Goal: Task Accomplishment & Management: Manage account settings

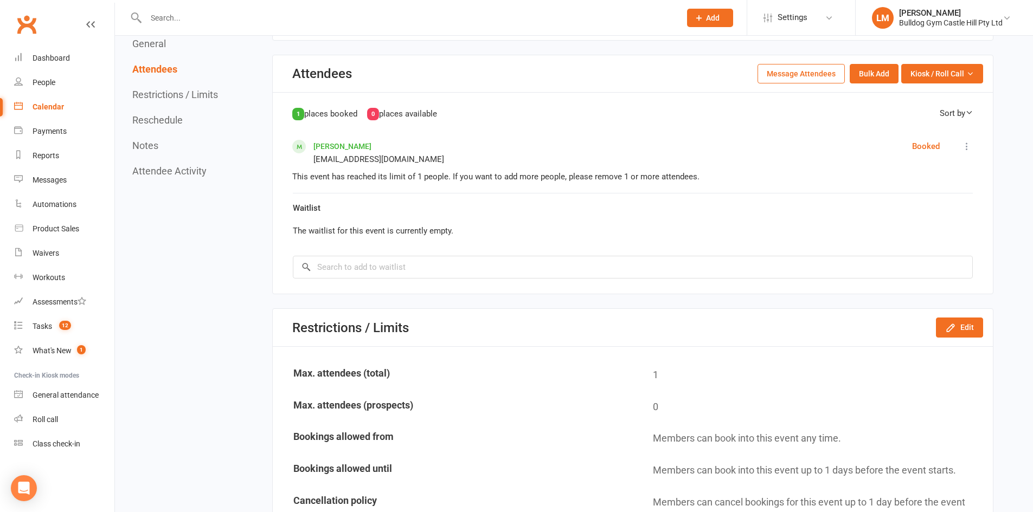
scroll to position [542, 0]
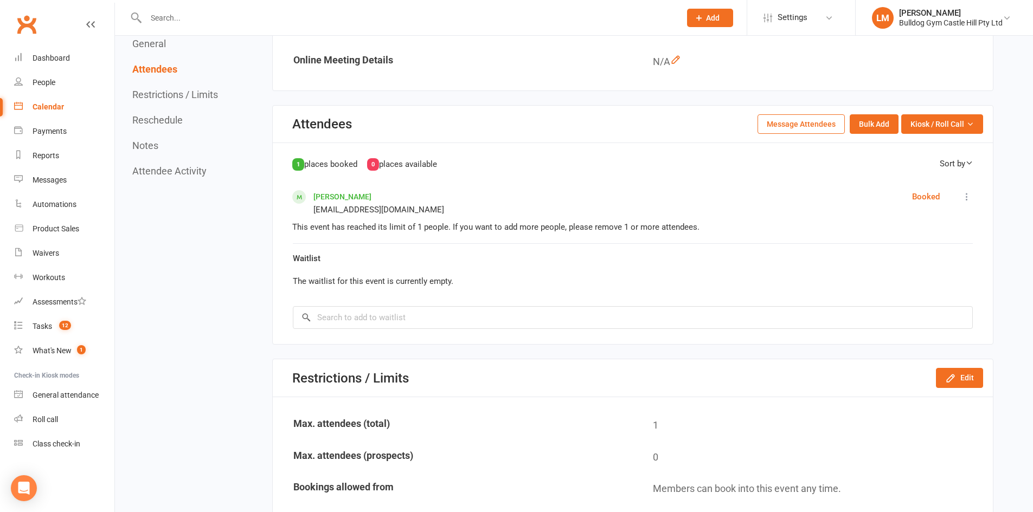
click at [53, 105] on div "Calendar" at bounding box center [48, 106] width 31 height 9
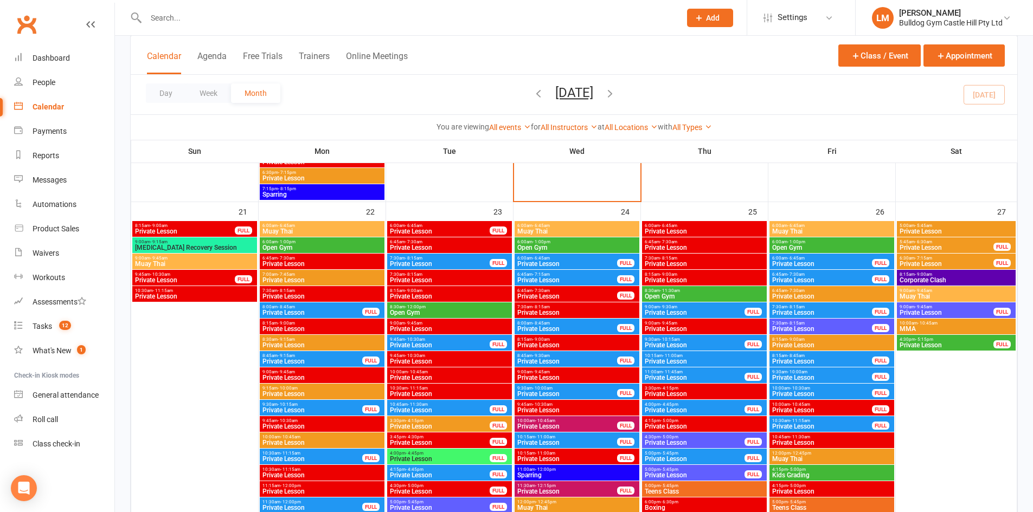
scroll to position [1844, 0]
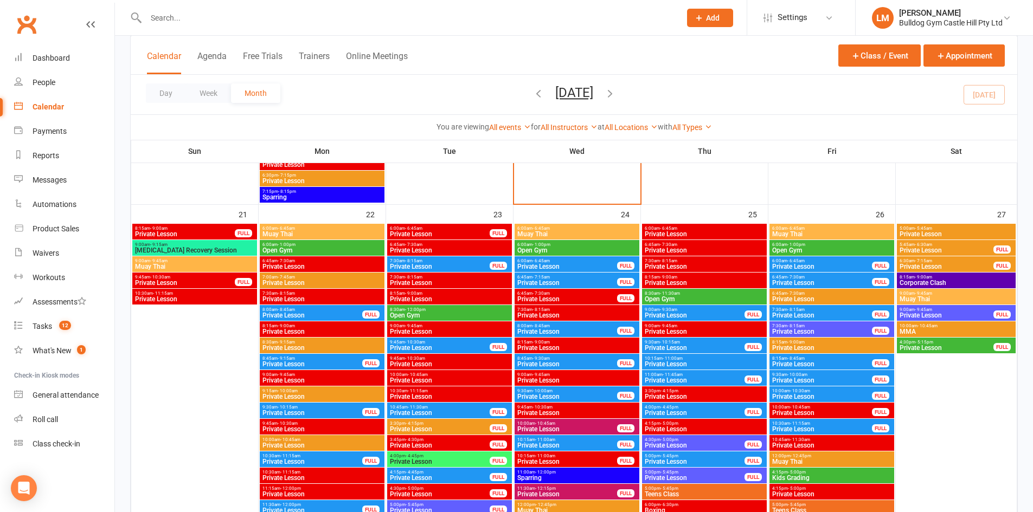
click at [406, 278] on span "- 8:15am" at bounding box center [413, 277] width 17 height 5
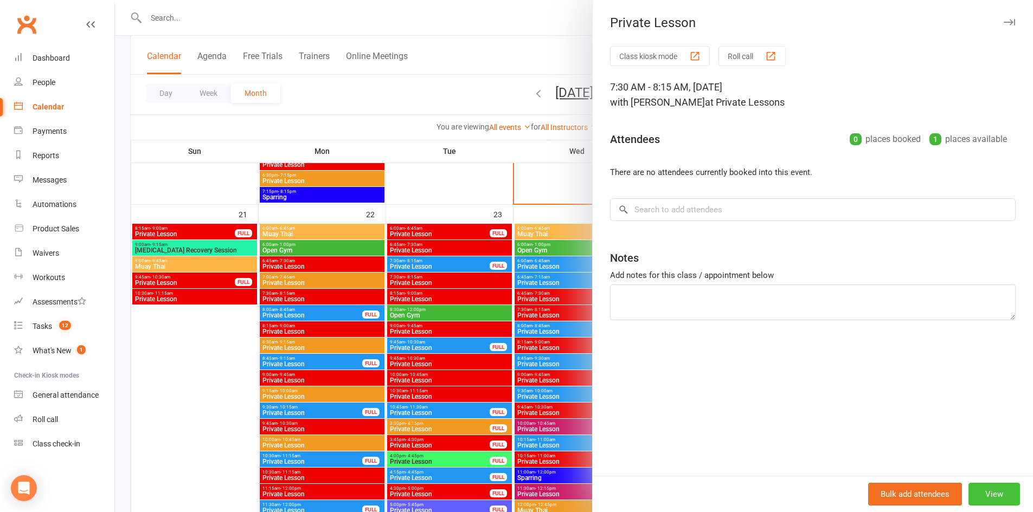
click at [984, 496] on button "View" at bounding box center [994, 494] width 52 height 23
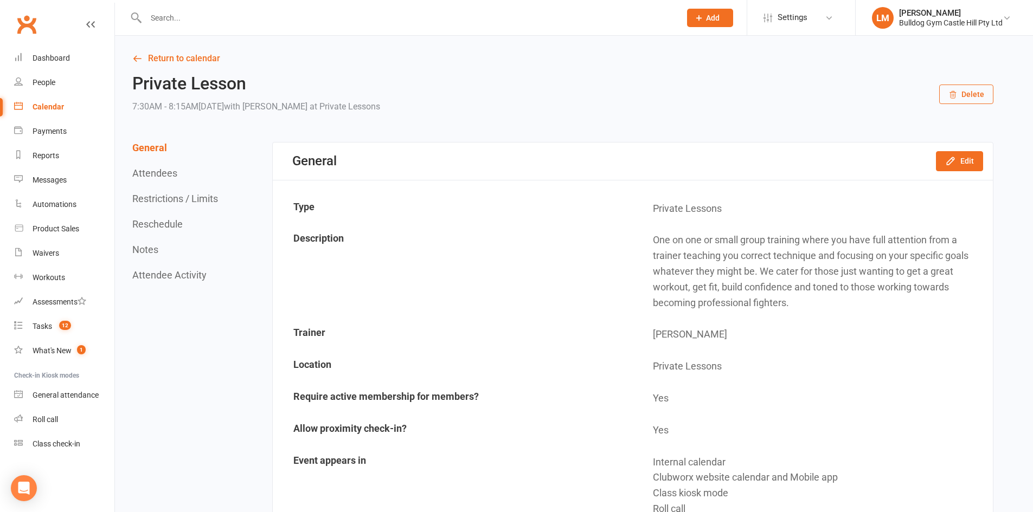
click at [972, 83] on div "Private Lesson 7:30AM - 8:15AM[DATE] with [PERSON_NAME] at Private Lessons Dele…" at bounding box center [562, 94] width 861 height 40
click at [972, 97] on button "Delete" at bounding box center [966, 95] width 54 height 20
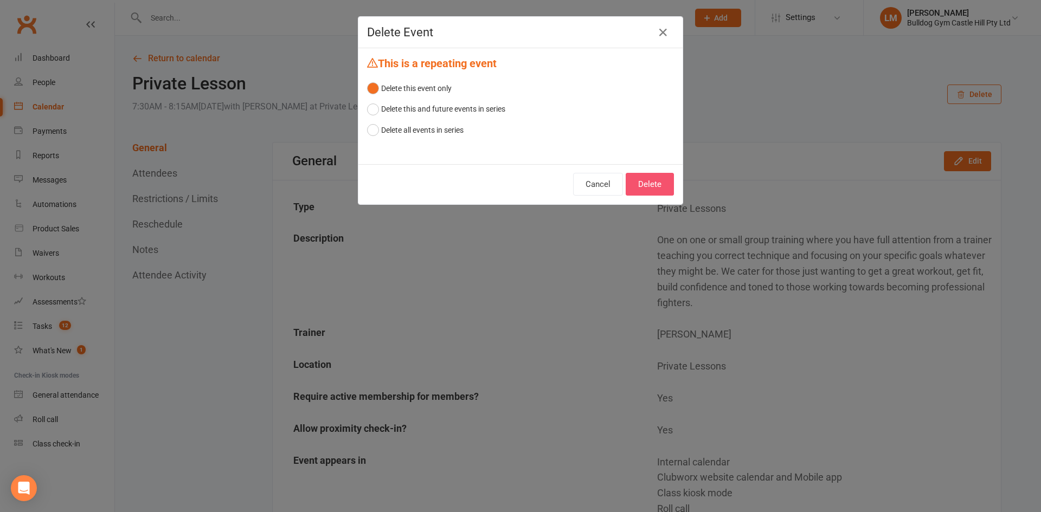
click at [650, 190] on button "Delete" at bounding box center [650, 184] width 48 height 23
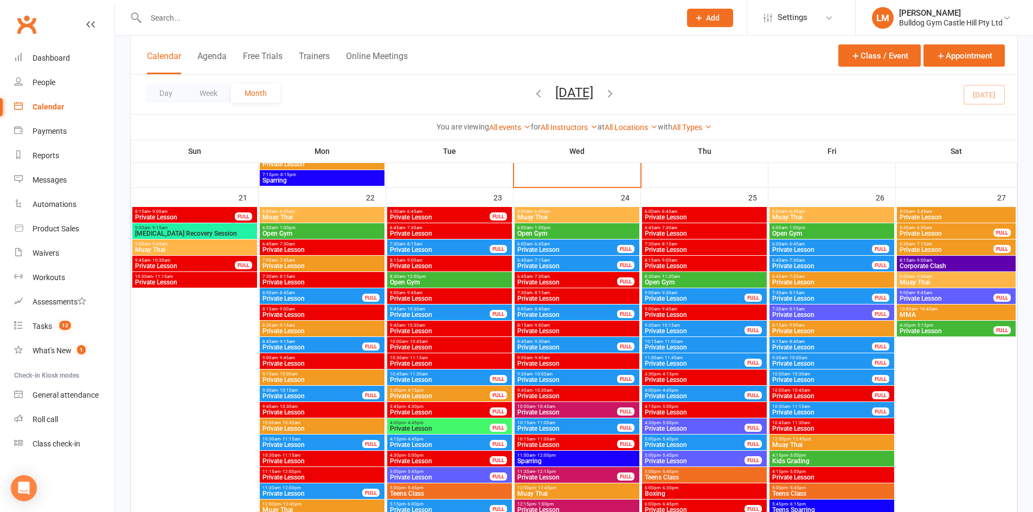
scroll to position [1844, 0]
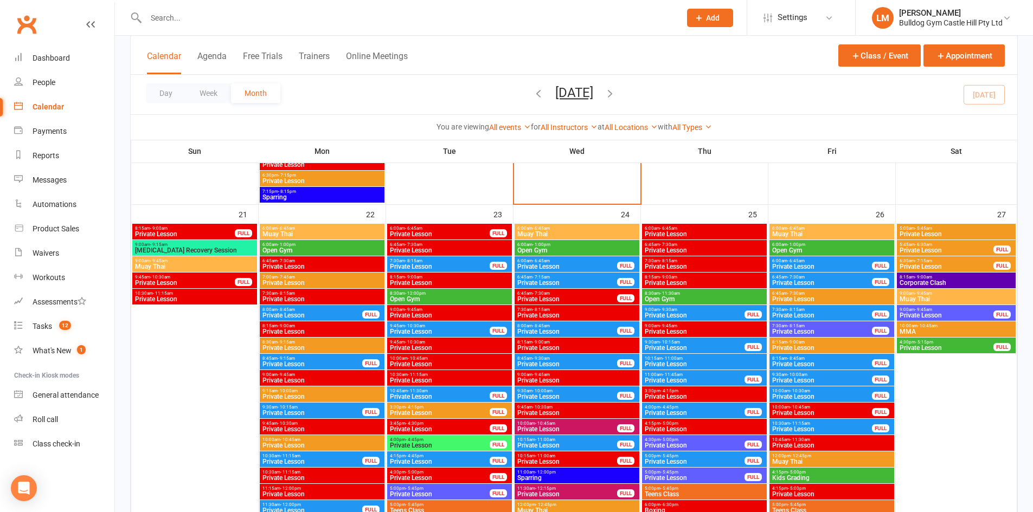
click at [422, 284] on span "Private Lesson" at bounding box center [449, 283] width 120 height 7
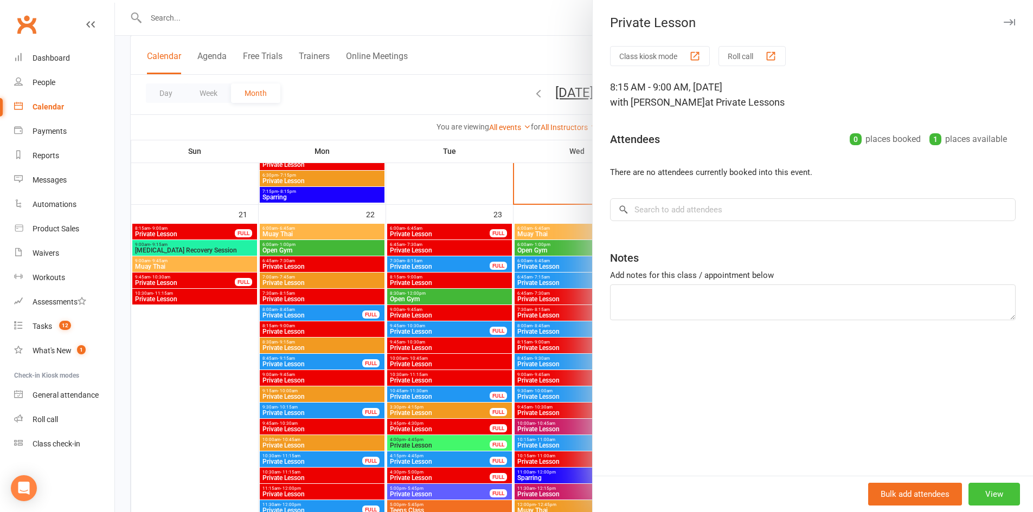
click at [985, 499] on button "View" at bounding box center [994, 494] width 52 height 23
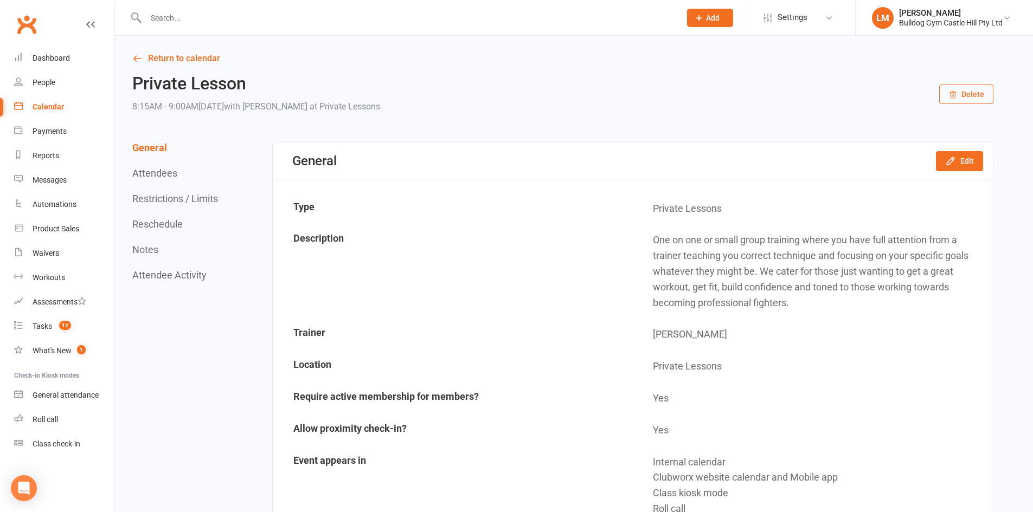
click at [961, 97] on button "Delete" at bounding box center [966, 95] width 54 height 20
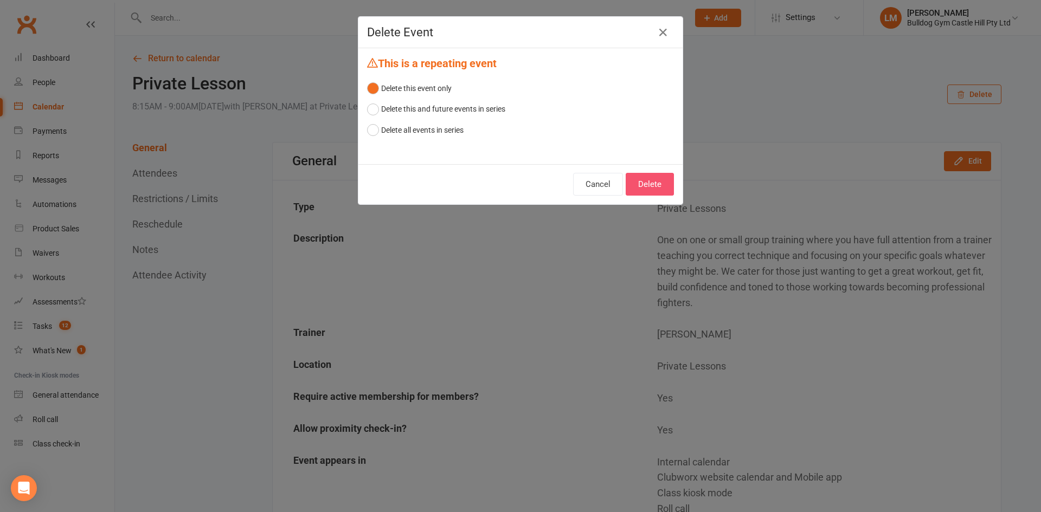
click at [635, 183] on button "Delete" at bounding box center [650, 184] width 48 height 23
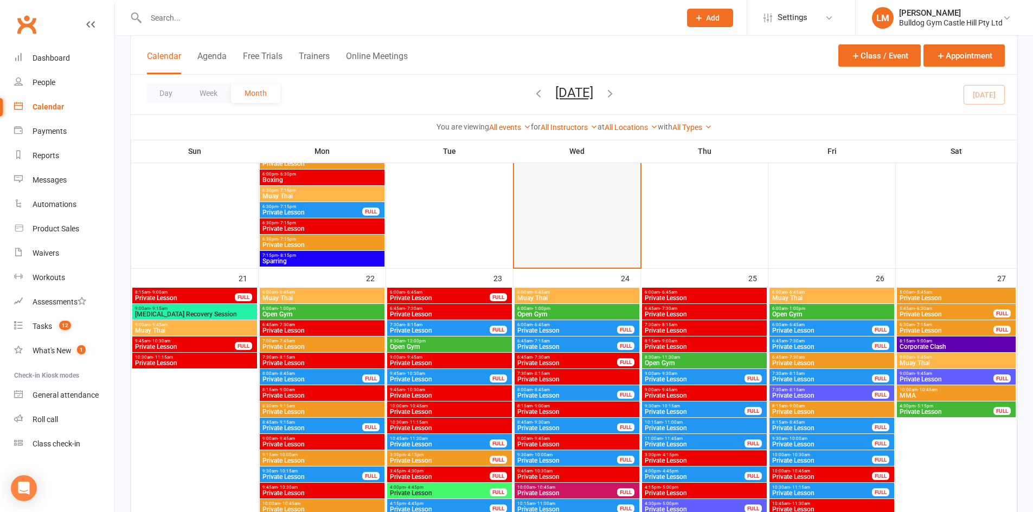
scroll to position [1789, 0]
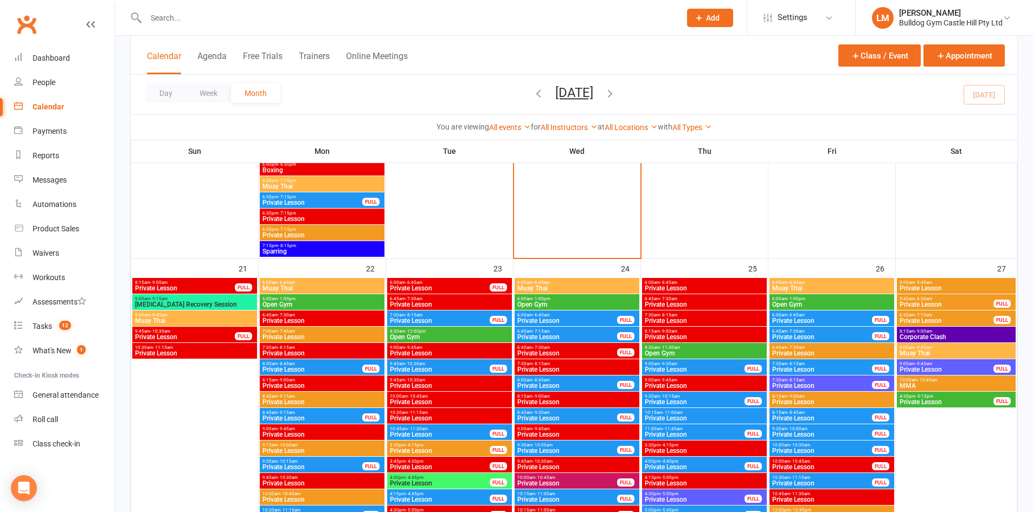
click at [416, 343] on div "9:00am - 9:45am Private Lesson" at bounding box center [449, 351] width 125 height 16
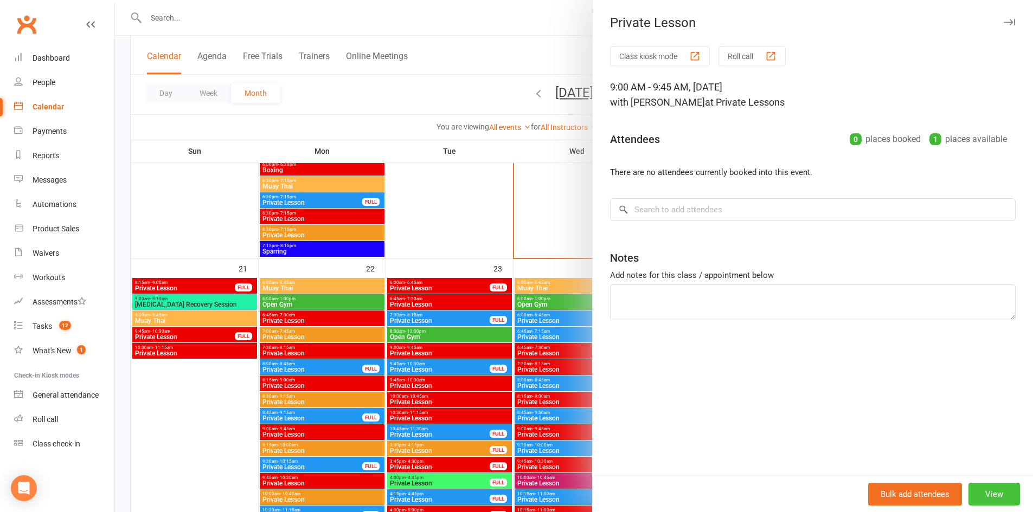
click at [999, 502] on button "View" at bounding box center [994, 494] width 52 height 23
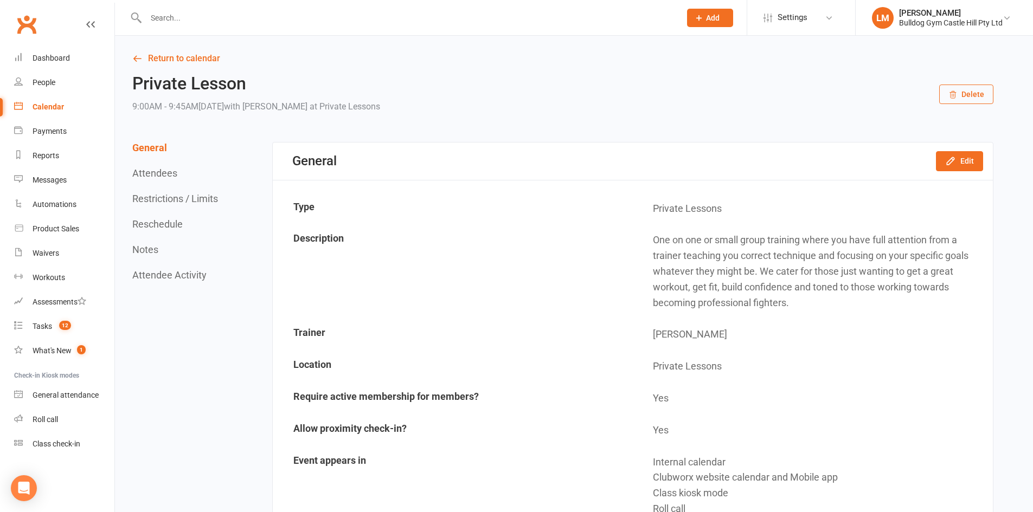
click at [949, 86] on button "Delete" at bounding box center [966, 95] width 54 height 20
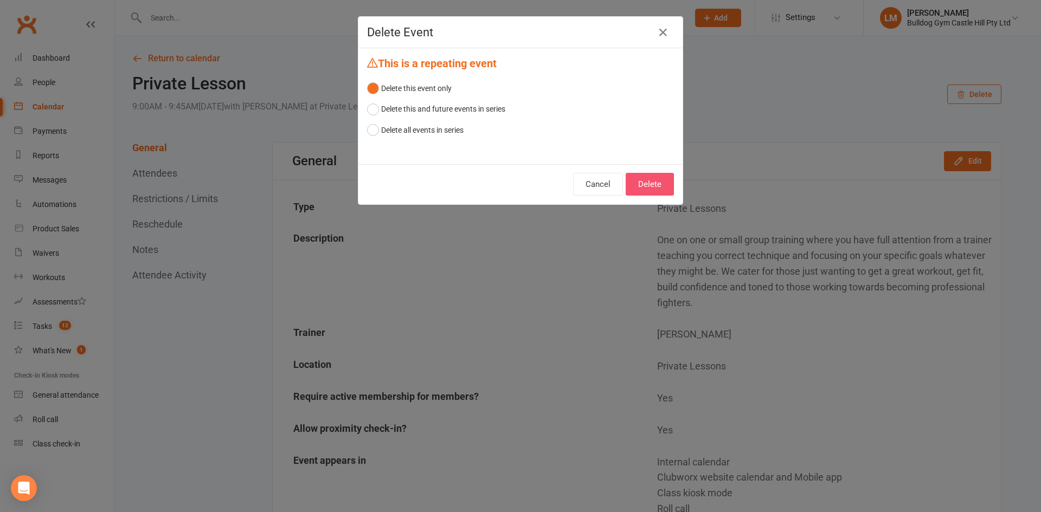
click at [649, 180] on button "Delete" at bounding box center [650, 184] width 48 height 23
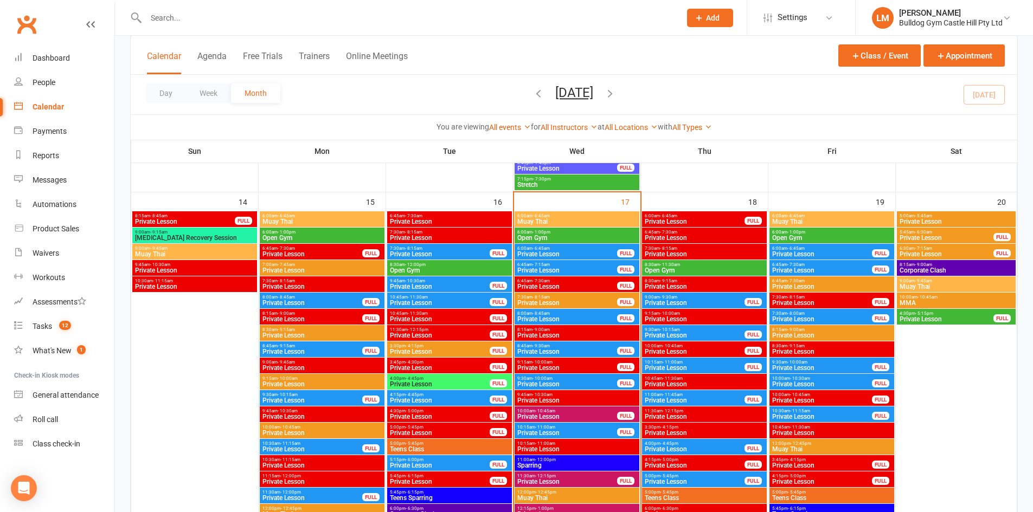
scroll to position [1193, 0]
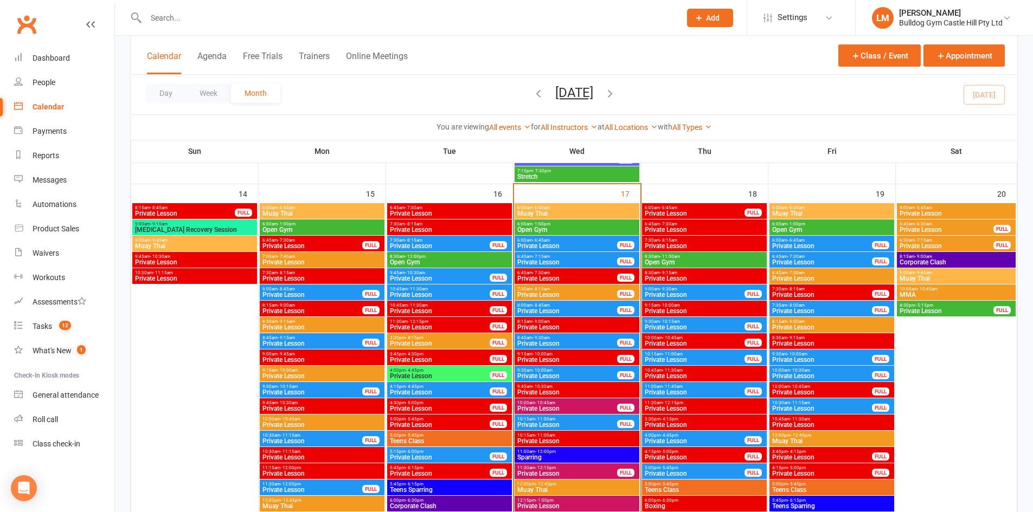
click at [966, 255] on span "8:15am - 9:00am" at bounding box center [956, 256] width 114 height 5
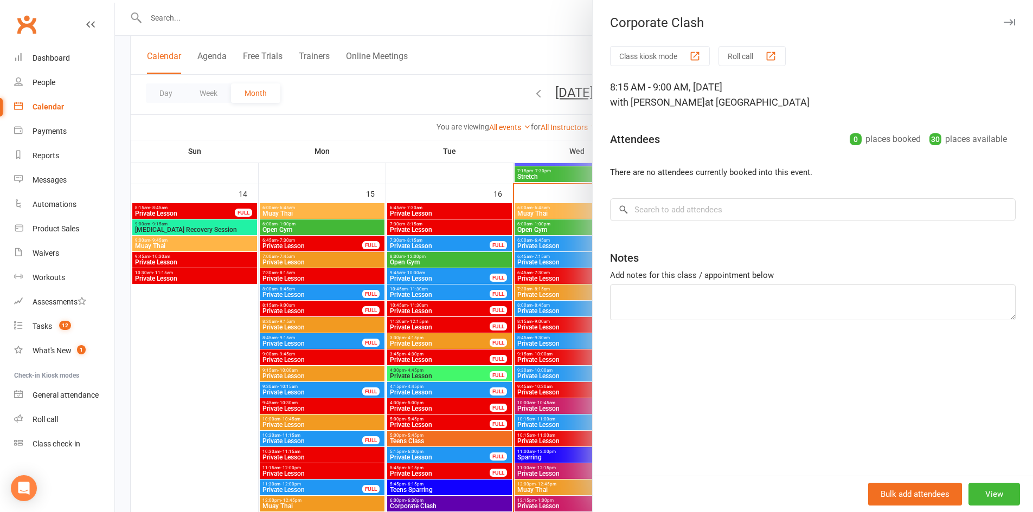
click at [1004, 21] on icon "button" at bounding box center [1009, 22] width 11 height 7
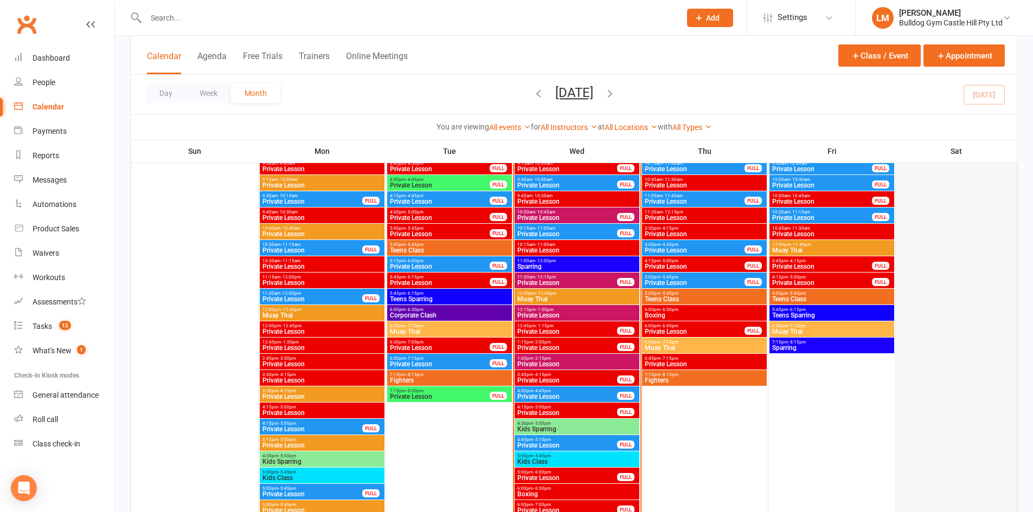
scroll to position [1410, 0]
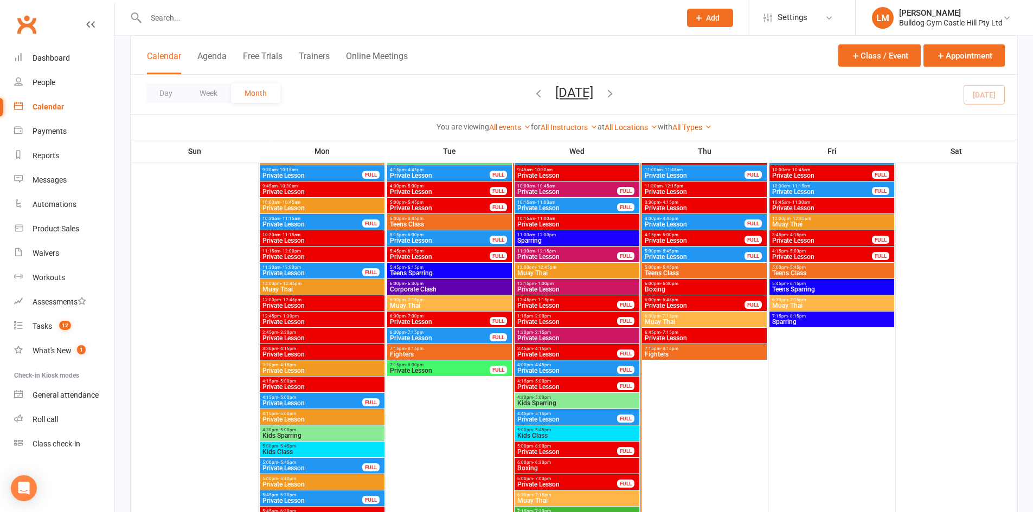
click at [808, 249] on span "4:15pm - 5:00pm" at bounding box center [822, 251] width 101 height 5
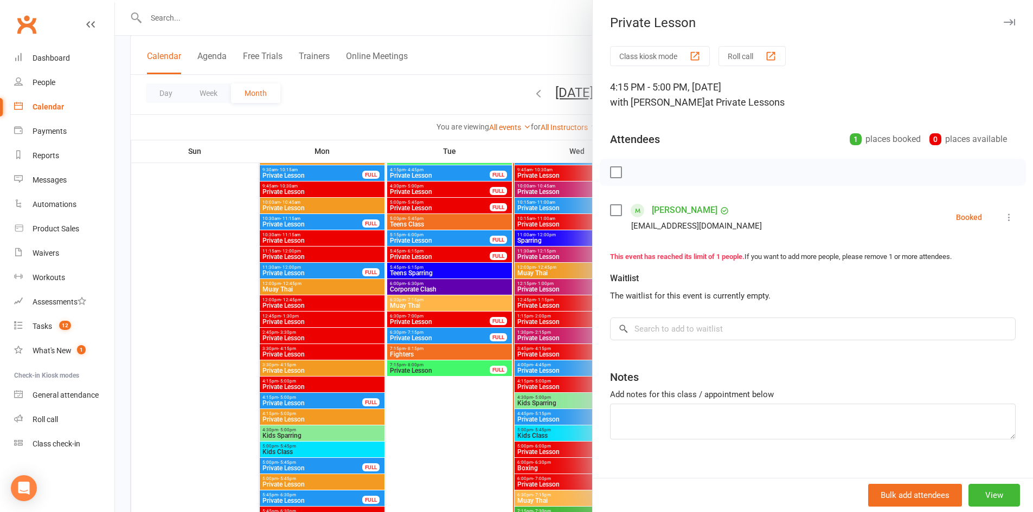
click at [1003, 17] on button "button" at bounding box center [1009, 22] width 13 height 13
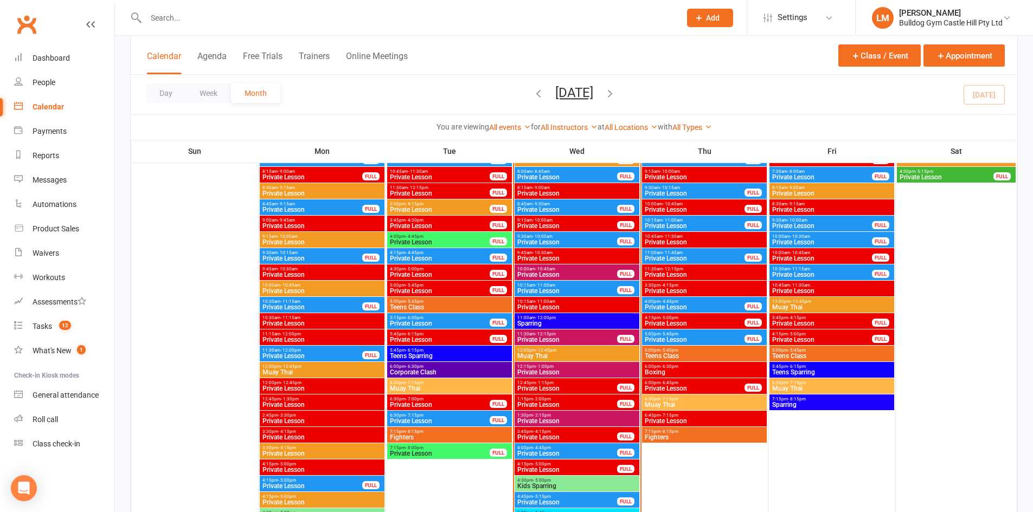
scroll to position [1301, 0]
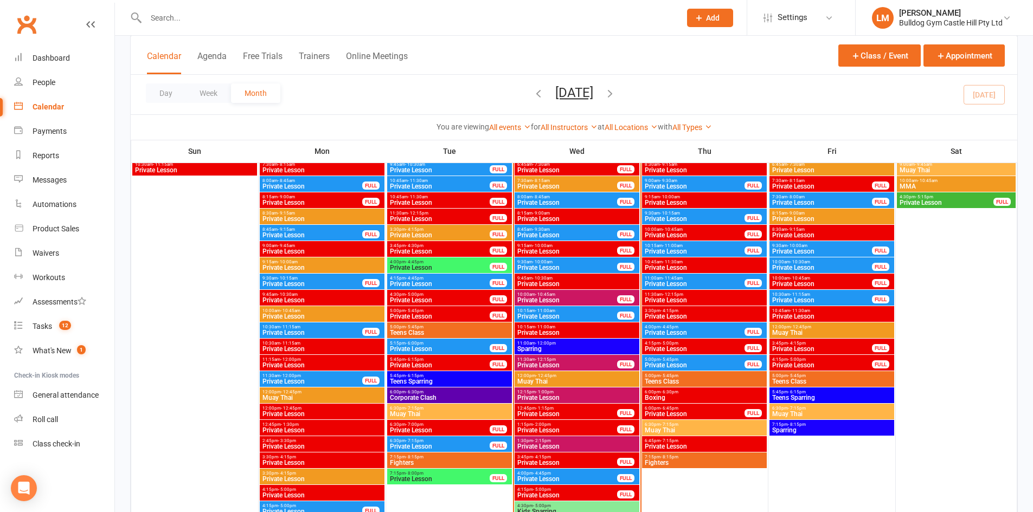
click at [793, 365] on span "Private Lesson" at bounding box center [822, 365] width 101 height 7
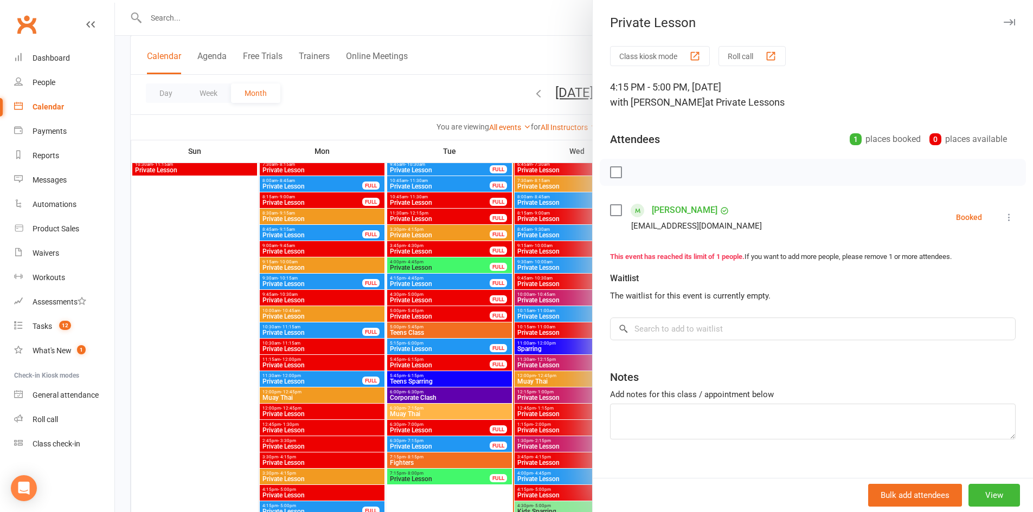
click at [1003, 27] on button "button" at bounding box center [1009, 22] width 13 height 13
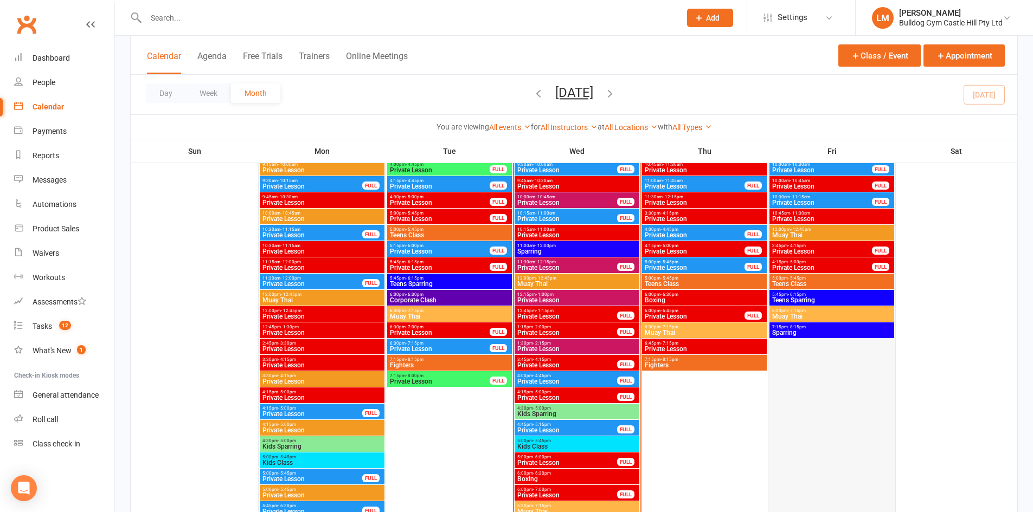
scroll to position [1410, 0]
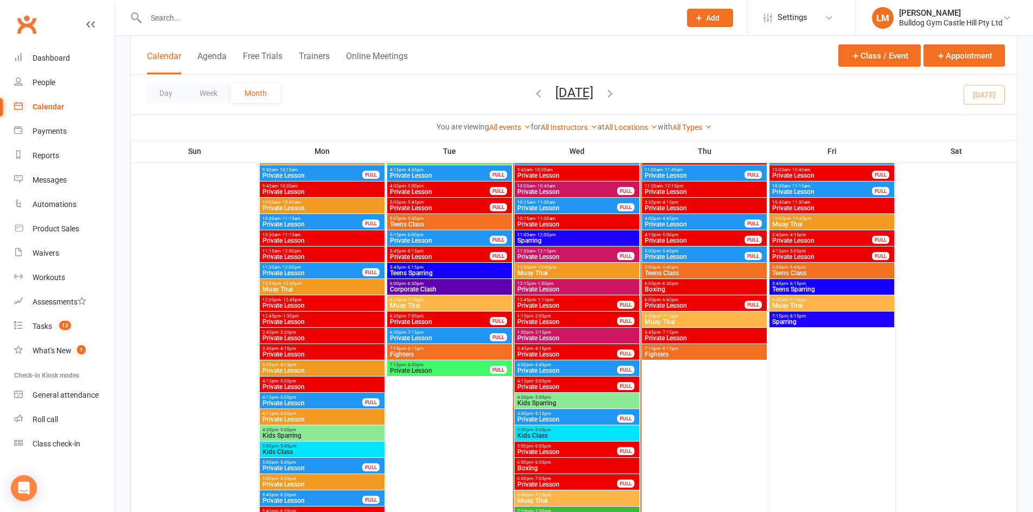
click at [800, 247] on div "4:15pm - 5:00pm Private Lesson FULL" at bounding box center [831, 255] width 125 height 16
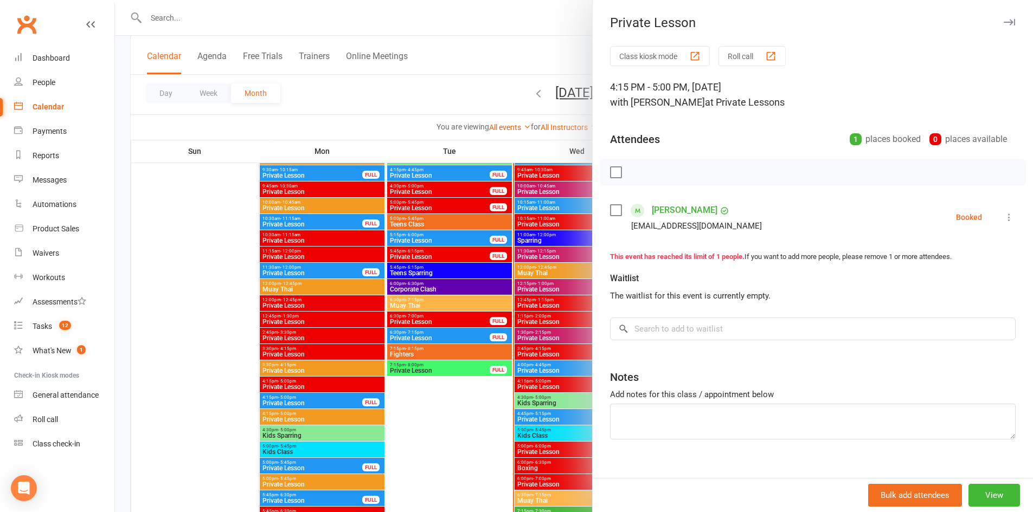
click at [666, 208] on link "[PERSON_NAME]" at bounding box center [685, 210] width 66 height 17
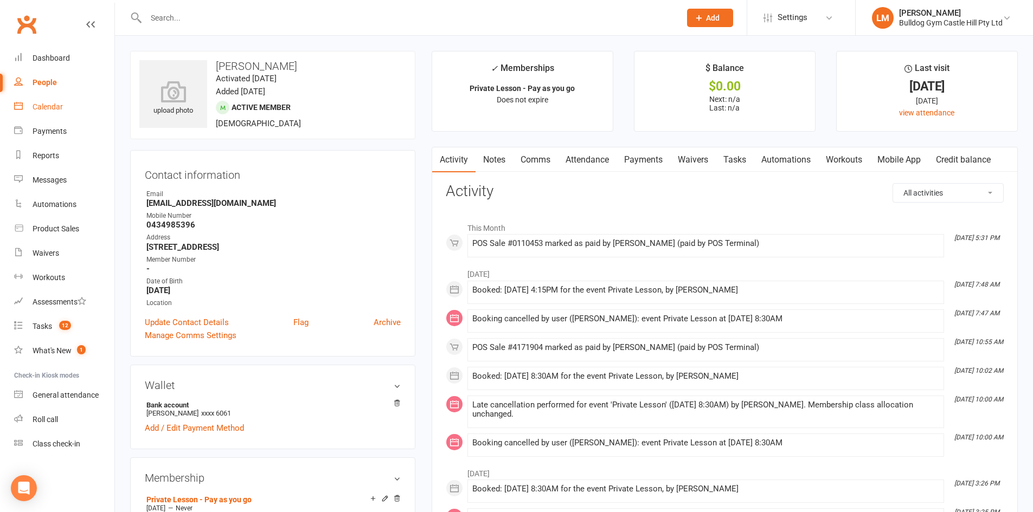
drag, startPoint x: 41, startPoint y: 107, endPoint x: 35, endPoint y: 109, distance: 5.8
click at [40, 108] on div "Calendar" at bounding box center [48, 106] width 30 height 9
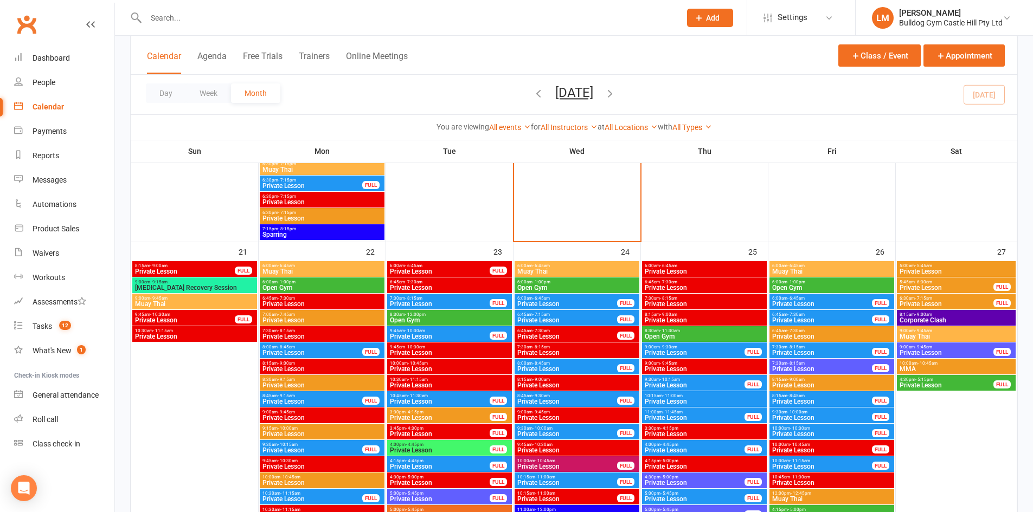
scroll to position [1789, 0]
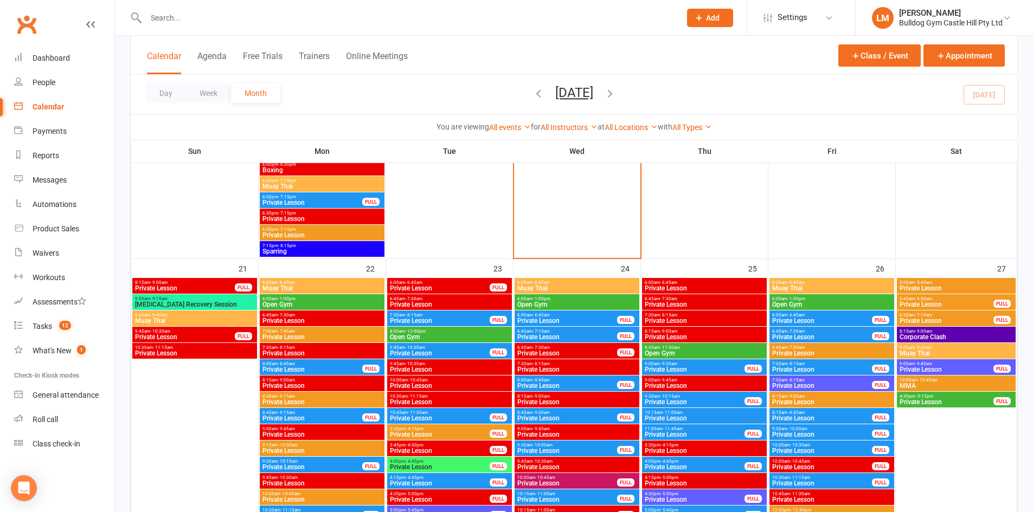
click at [444, 383] on span "Private Lesson" at bounding box center [449, 386] width 120 height 7
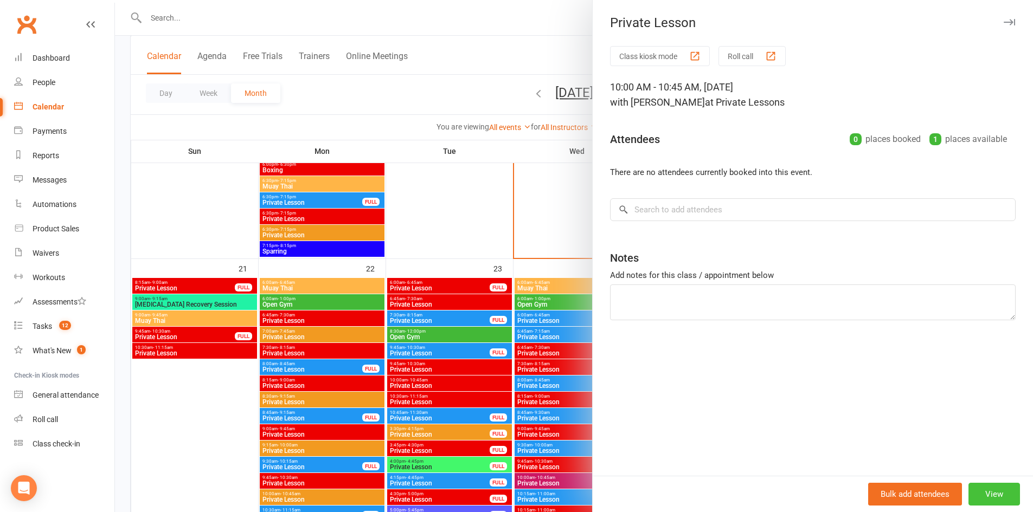
click at [968, 485] on button "View" at bounding box center [994, 494] width 52 height 23
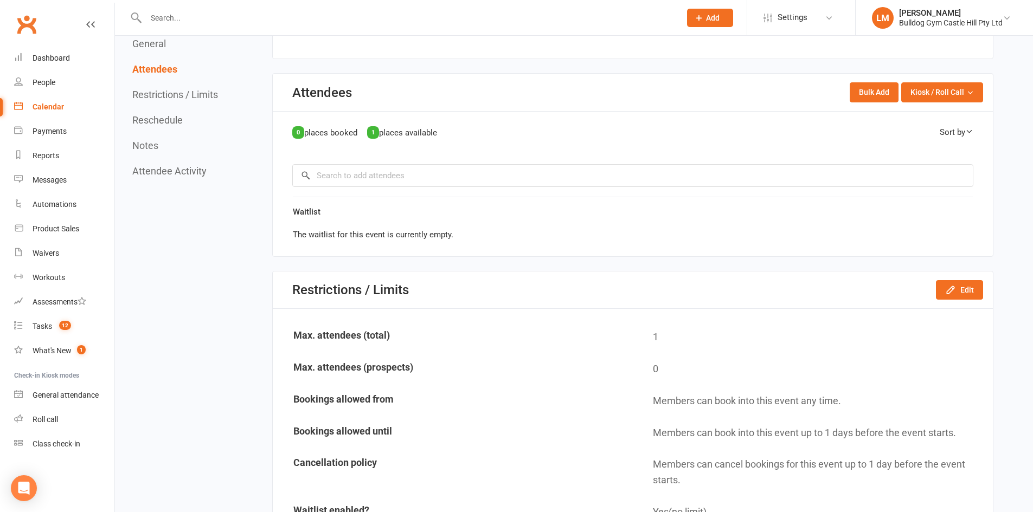
scroll to position [922, 0]
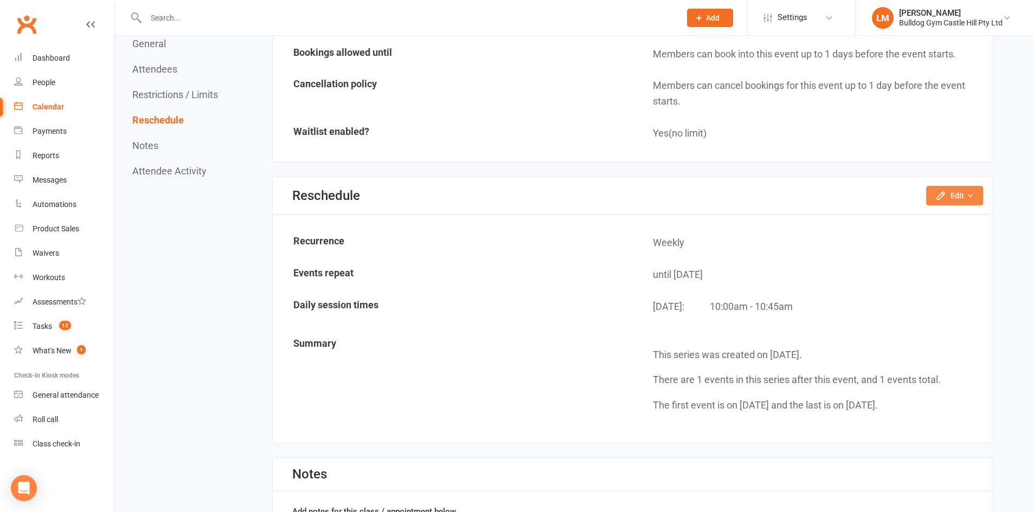
click at [938, 200] on icon "button" at bounding box center [940, 195] width 11 height 11
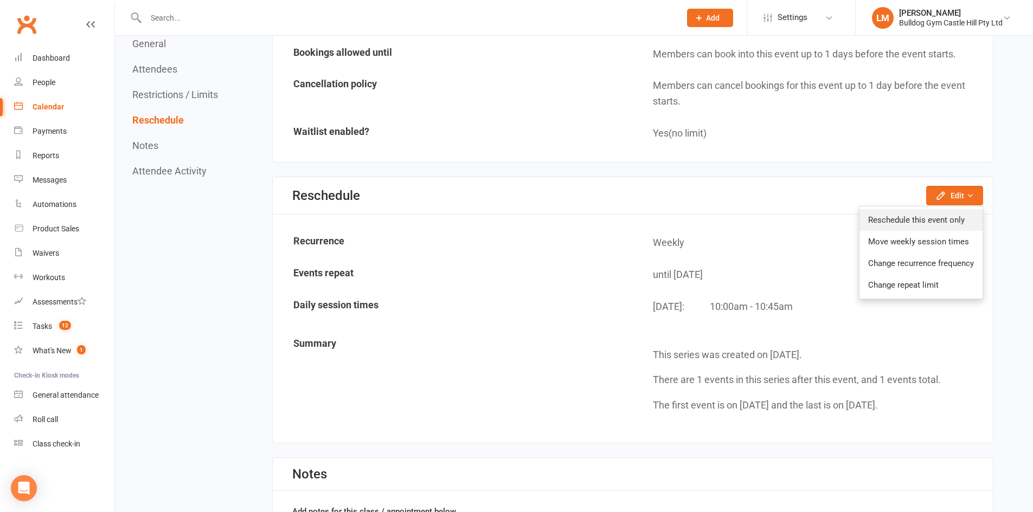
click at [914, 219] on link "Reschedule this event only" at bounding box center [920, 220] width 123 height 22
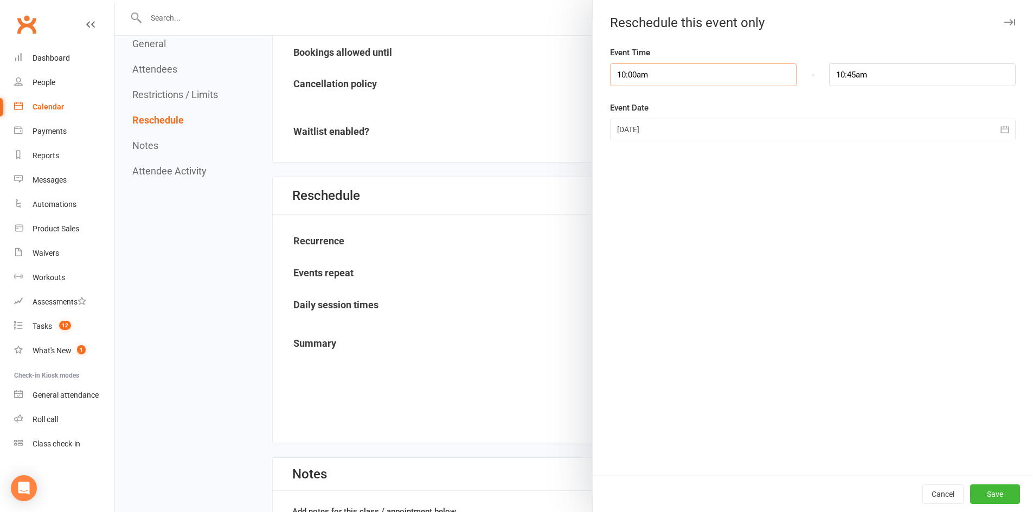
click at [660, 78] on input "10:00am" at bounding box center [703, 74] width 187 height 23
type input "11:15am"
type input "12:00pm"
click at [628, 137] on li "11:15am" at bounding box center [637, 138] width 52 height 16
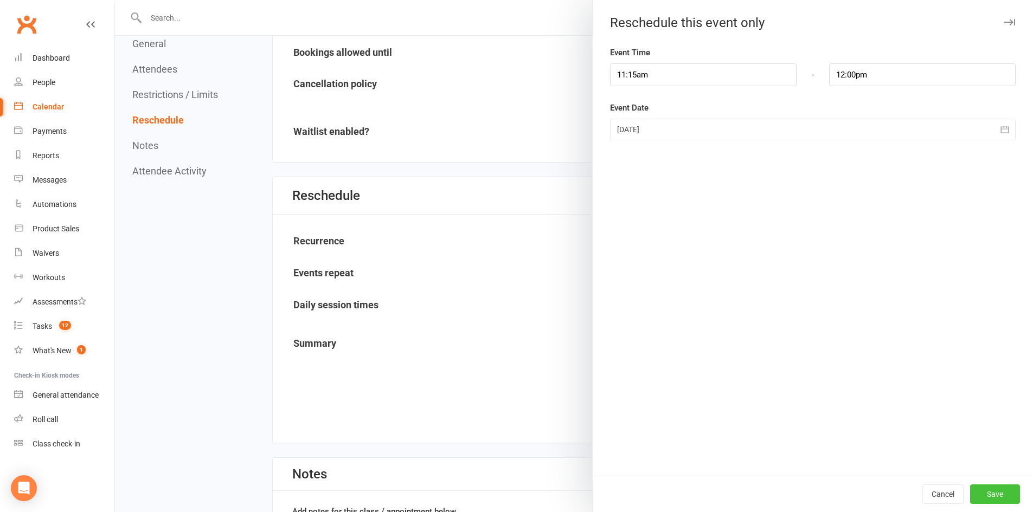
click at [990, 495] on button "Save" at bounding box center [995, 495] width 50 height 20
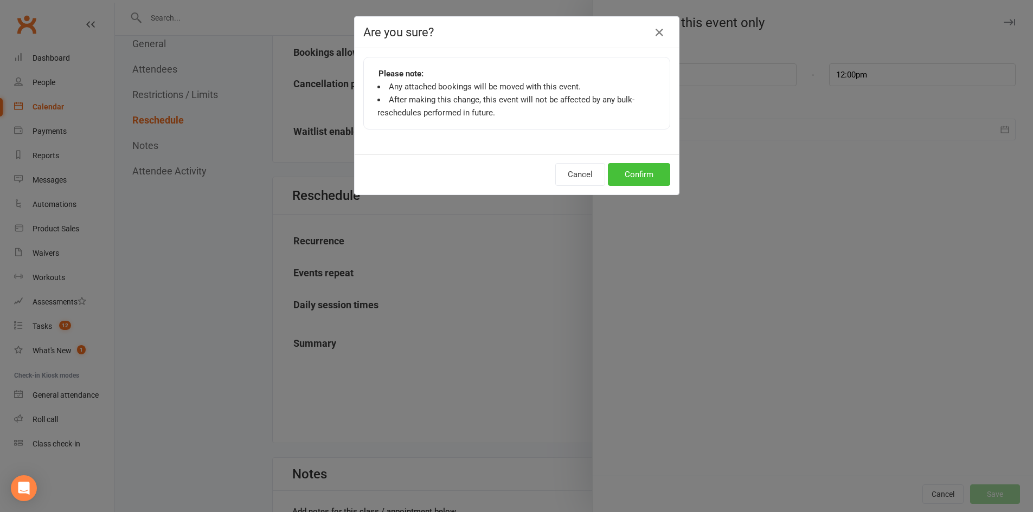
click at [630, 177] on button "Confirm" at bounding box center [639, 174] width 62 height 23
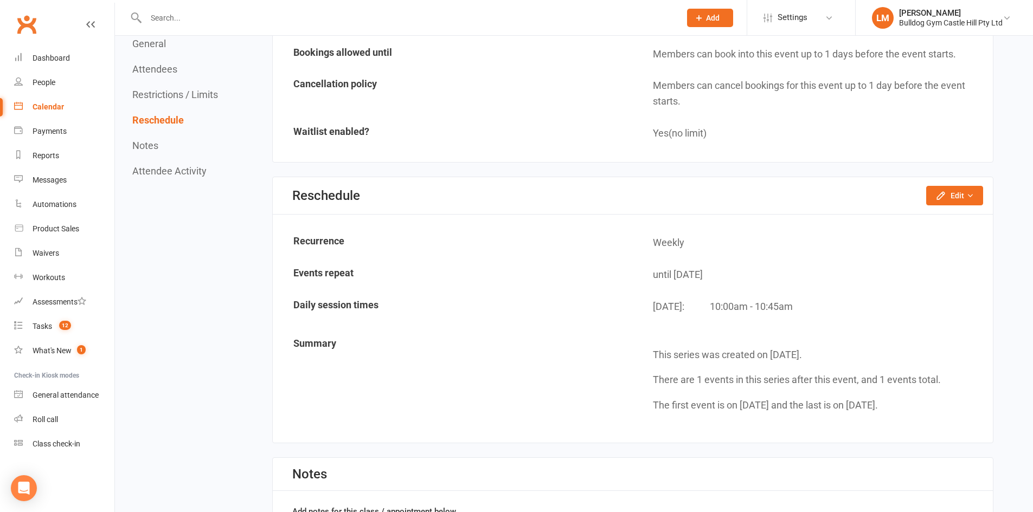
click at [60, 110] on div "Calendar" at bounding box center [48, 106] width 31 height 9
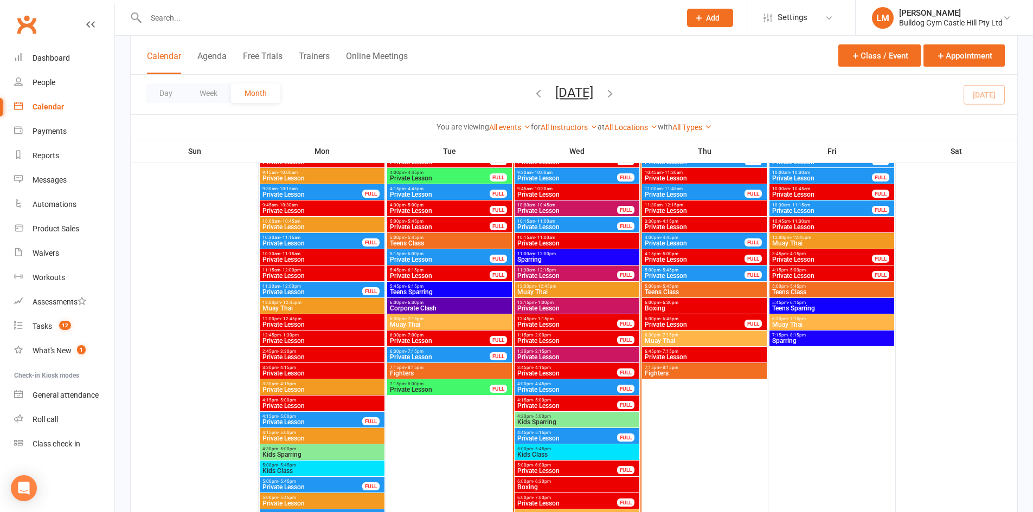
scroll to position [1410, 0]
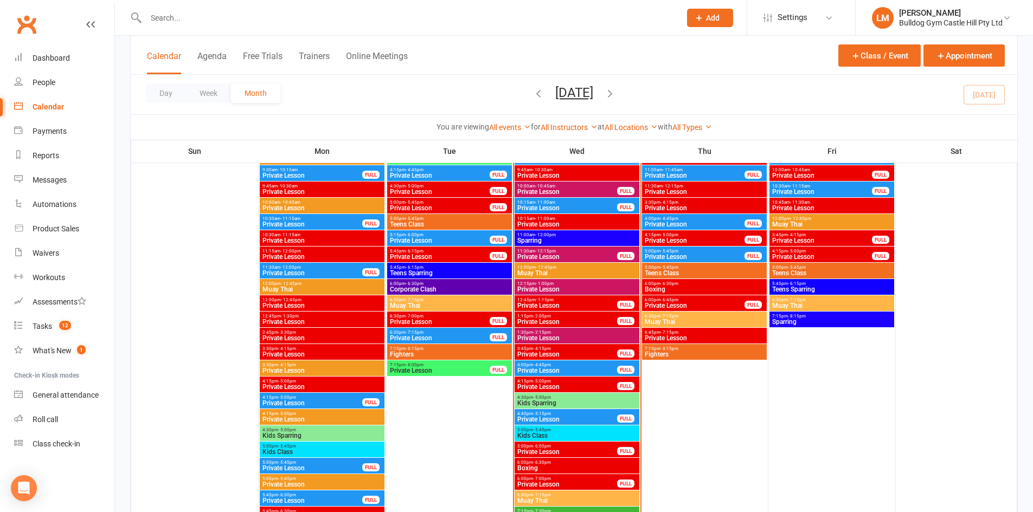
click at [211, 10] on input "text" at bounding box center [408, 17] width 530 height 15
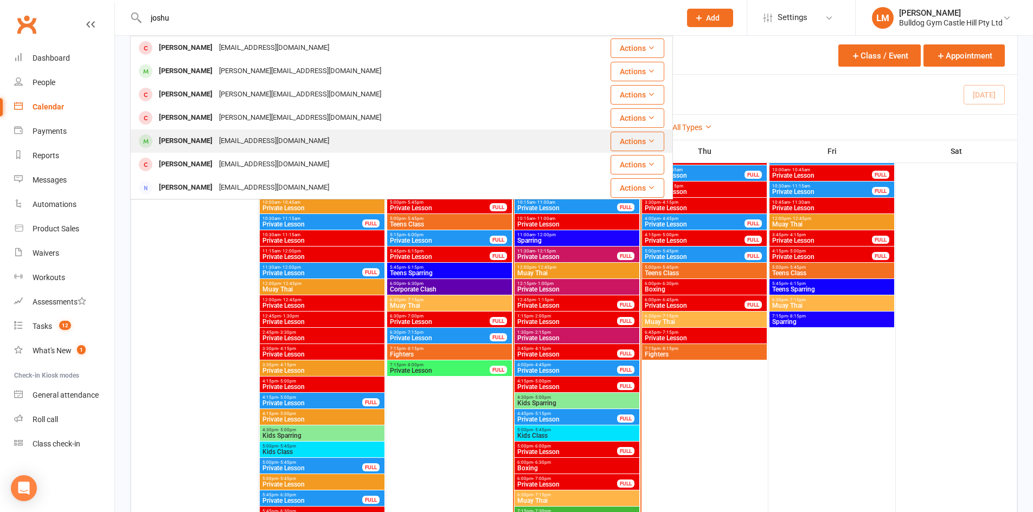
type input "joshu"
click at [221, 138] on div "[EMAIL_ADDRESS][DOMAIN_NAME]" at bounding box center [274, 141] width 117 height 16
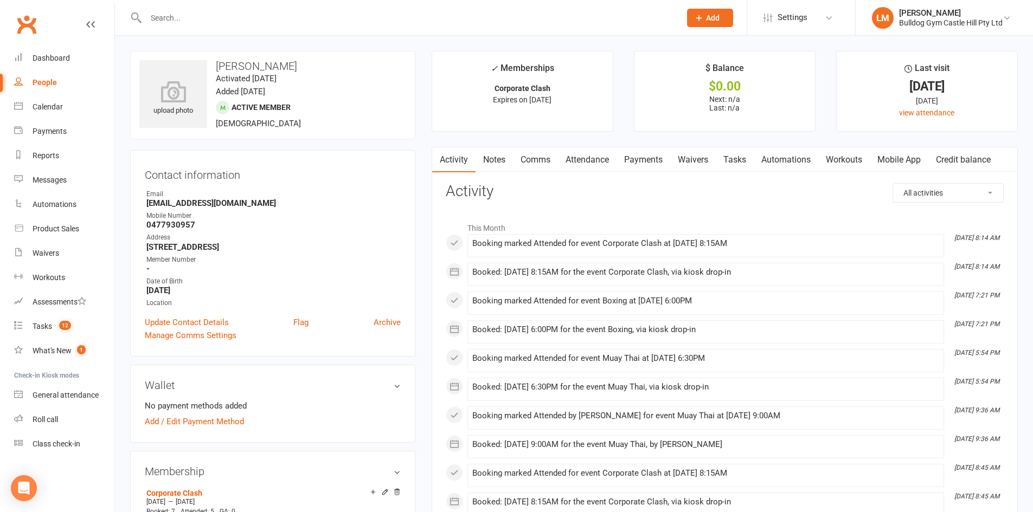
click at [637, 156] on link "Payments" at bounding box center [644, 159] width 54 height 25
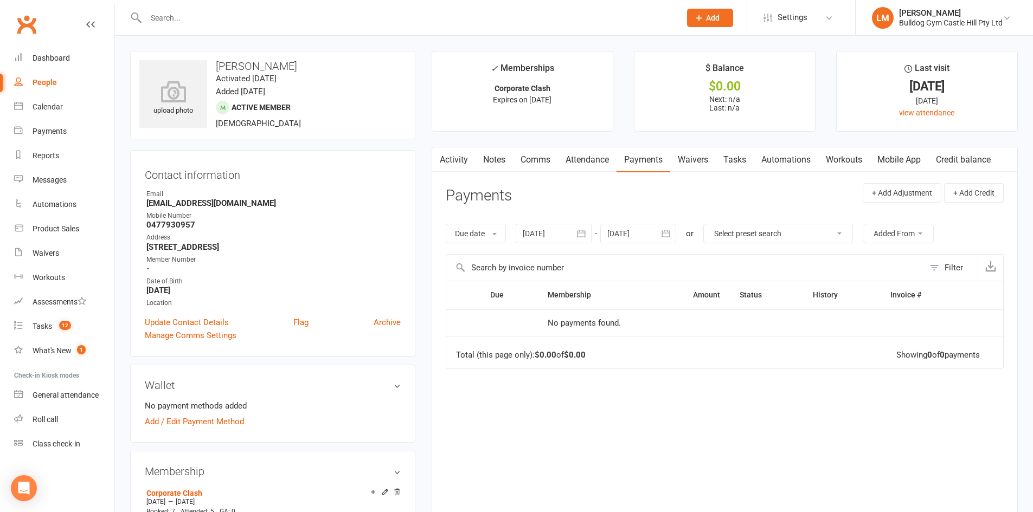
click at [585, 229] on icon "button" at bounding box center [581, 233] width 11 height 11
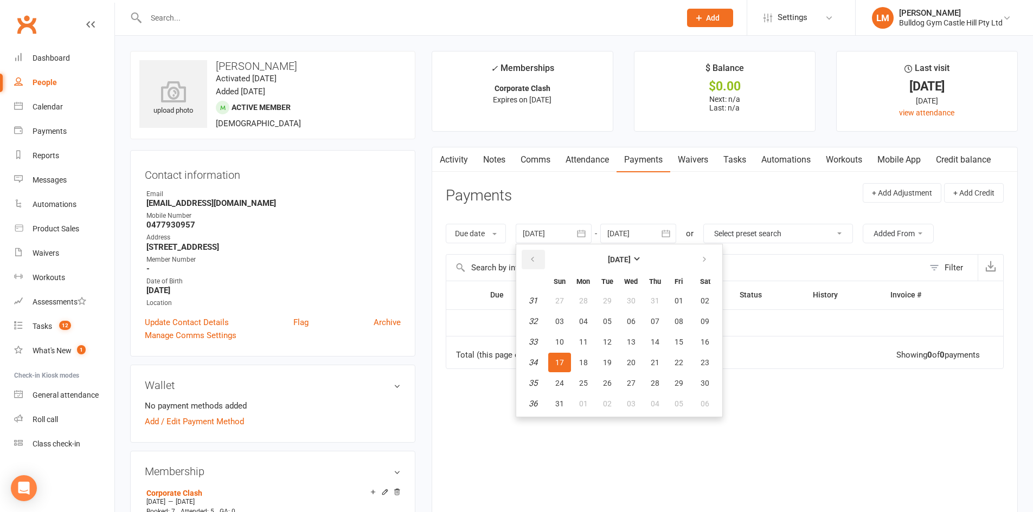
click at [536, 258] on icon "button" at bounding box center [533, 259] width 8 height 9
click at [609, 304] on span "01" at bounding box center [607, 301] width 9 height 9
type input "[DATE]"
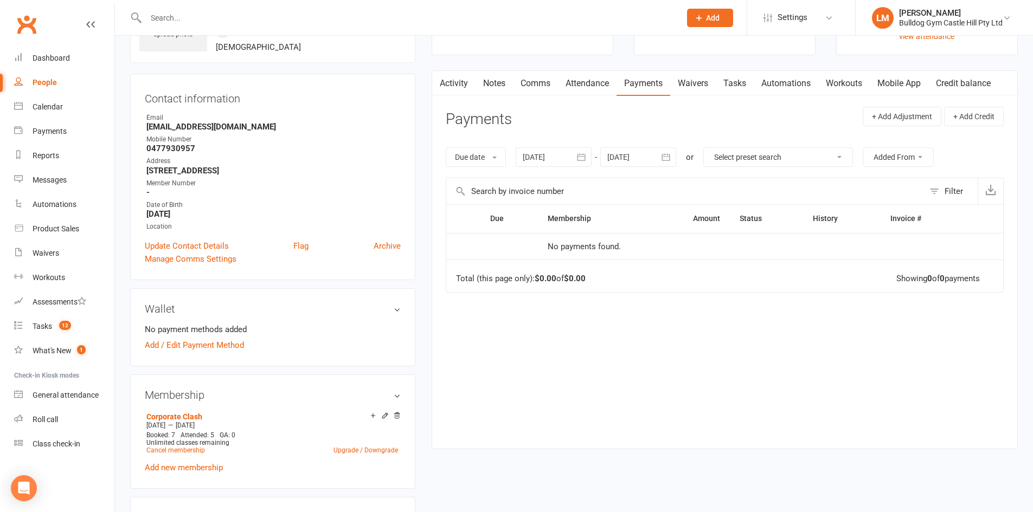
scroll to position [54, 0]
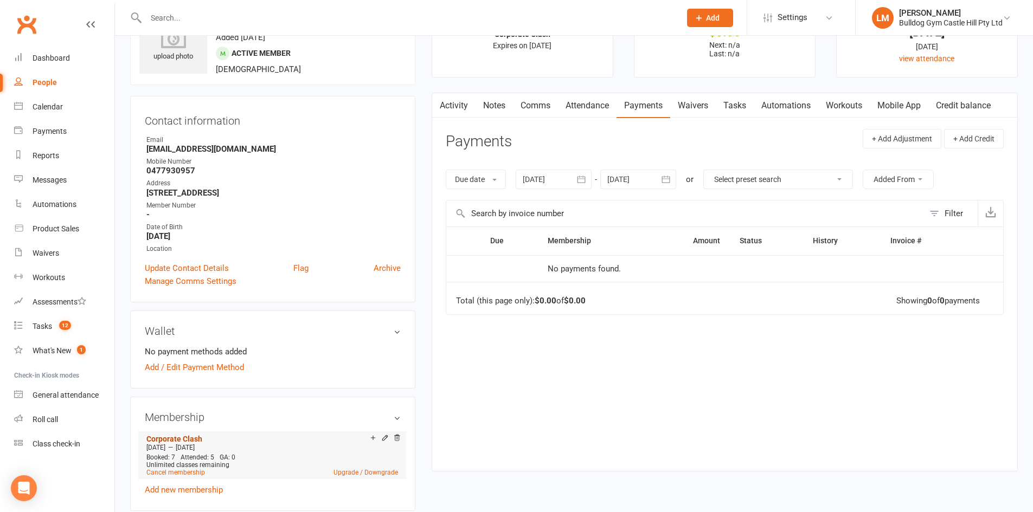
click at [163, 436] on link "Corporate Clash" at bounding box center [174, 439] width 56 height 9
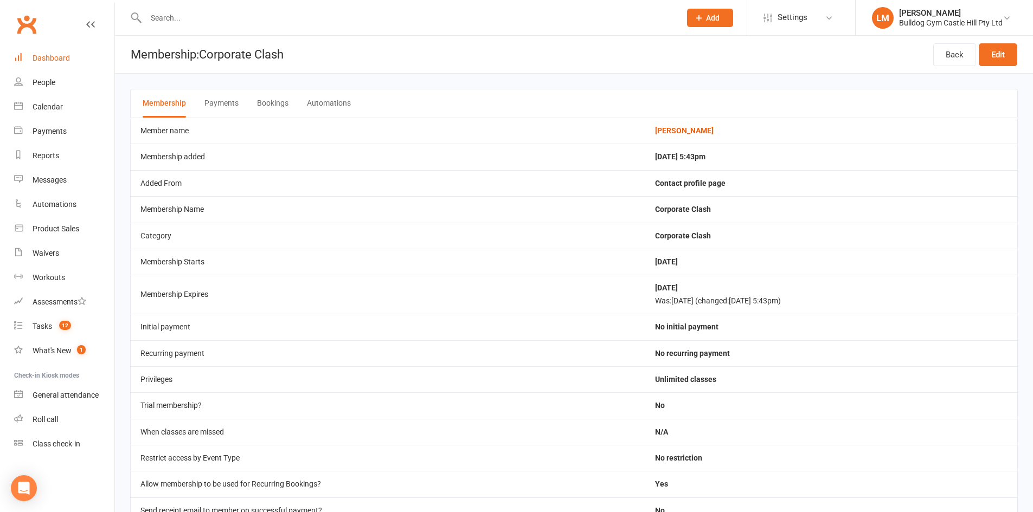
click at [59, 59] on div "Dashboard" at bounding box center [51, 58] width 37 height 9
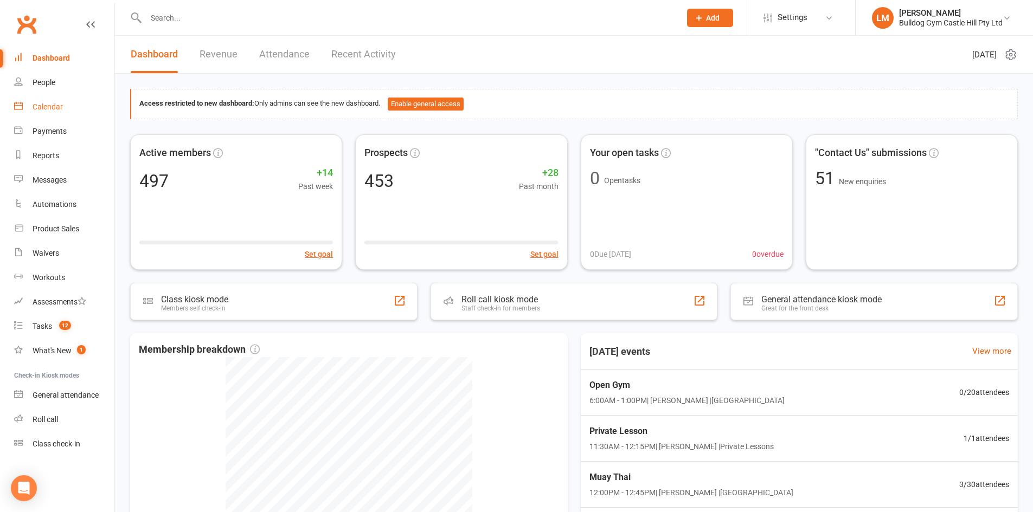
click at [39, 107] on div "Calendar" at bounding box center [48, 106] width 30 height 9
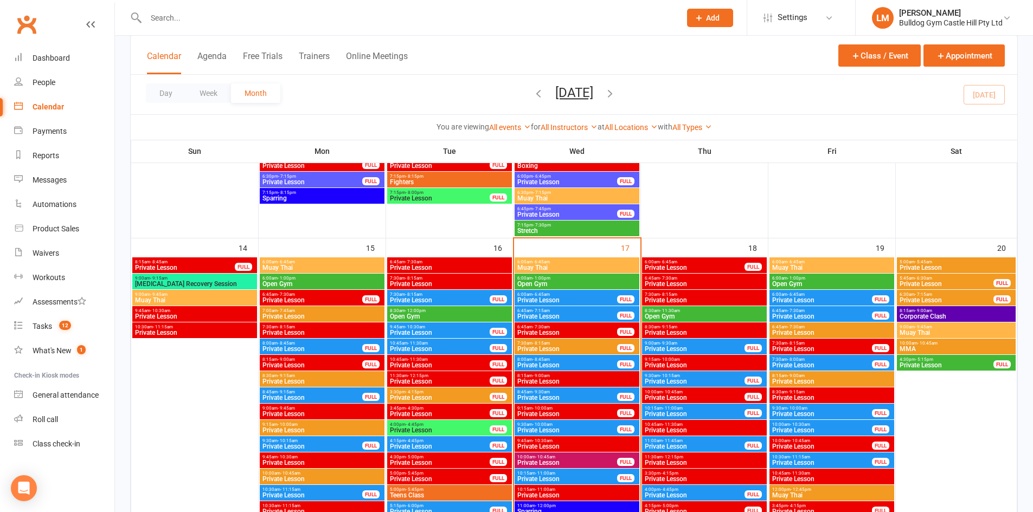
scroll to position [1193, 0]
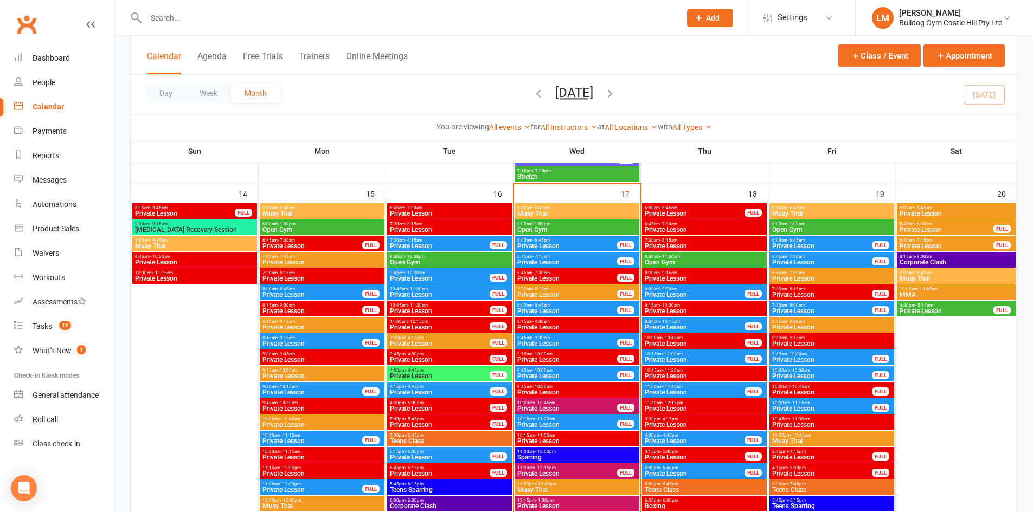
click at [673, 392] on span "Private Lesson" at bounding box center [694, 392] width 101 height 7
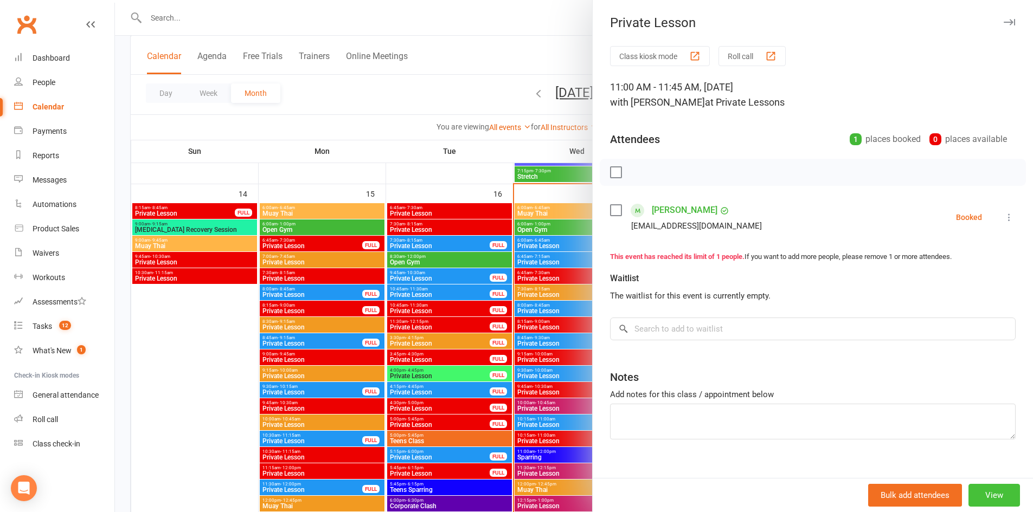
click at [981, 489] on button "View" at bounding box center [994, 495] width 52 height 23
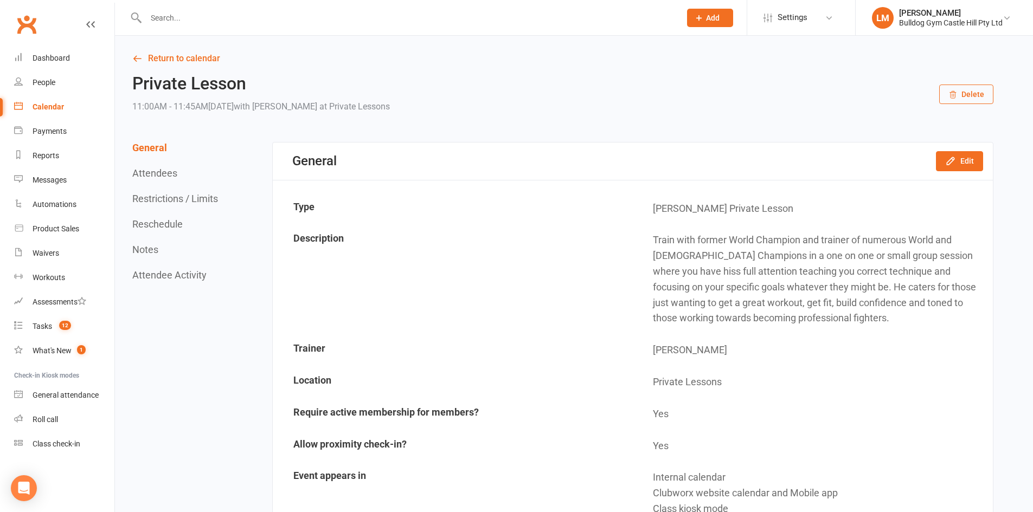
click at [980, 93] on button "Delete" at bounding box center [966, 95] width 54 height 20
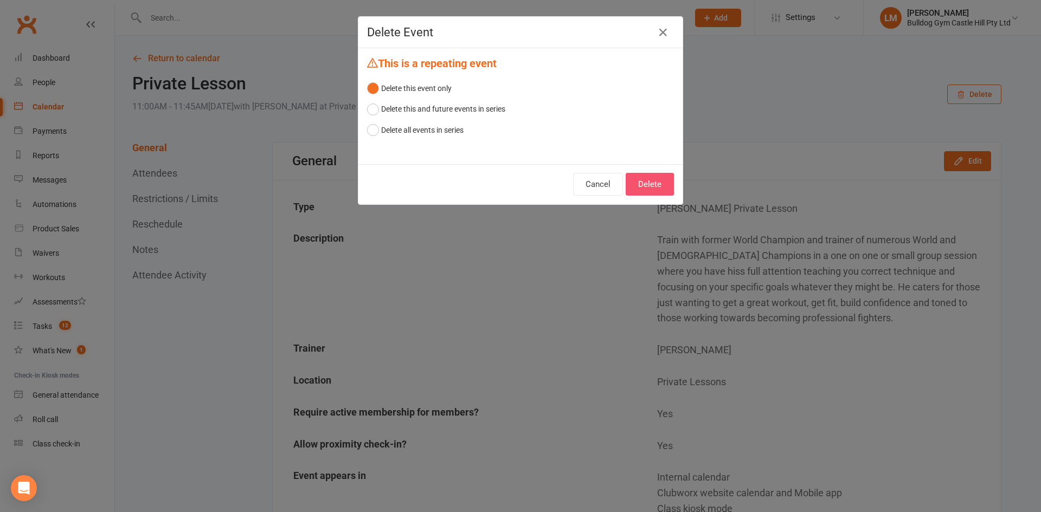
click at [657, 186] on button "Delete" at bounding box center [650, 184] width 48 height 23
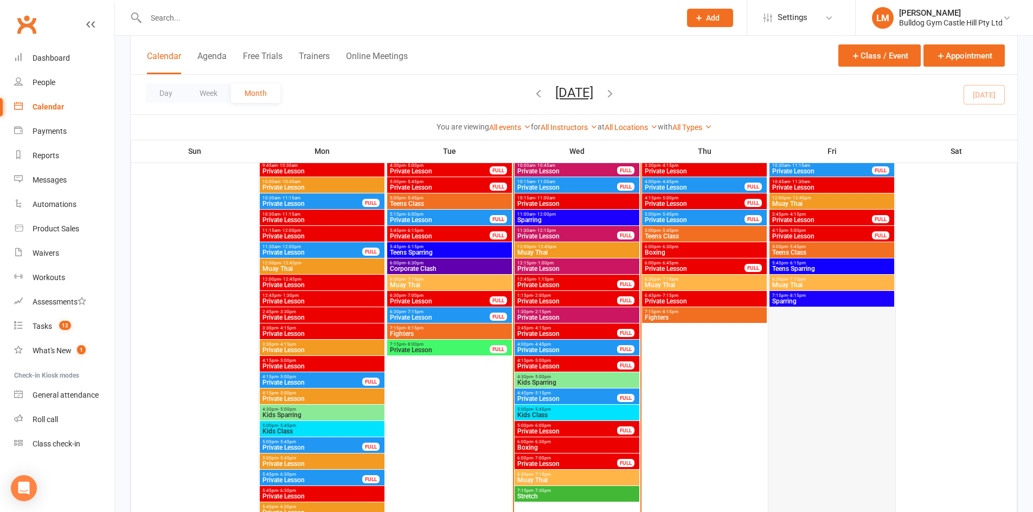
scroll to position [1498, 0]
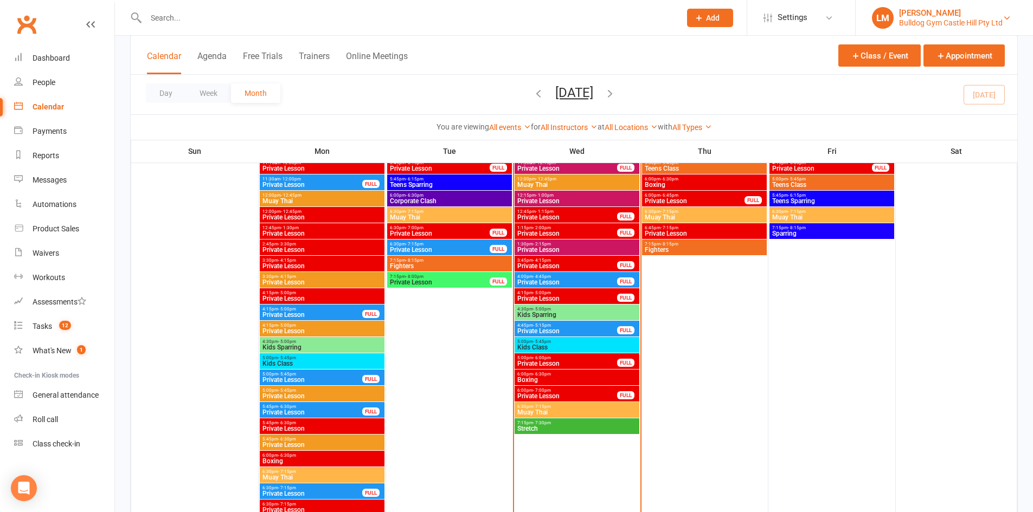
click at [993, 20] on div "Bulldog Gym Castle Hill Pty Ltd" at bounding box center [951, 23] width 104 height 10
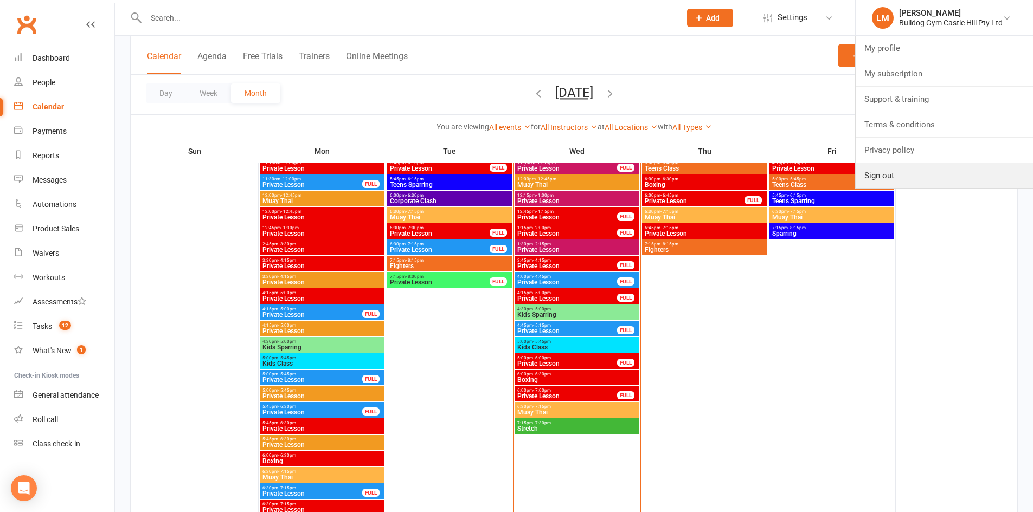
click at [871, 176] on link "Sign out" at bounding box center [944, 175] width 177 height 25
